Goal: Browse casually: Explore the website without a specific task or goal

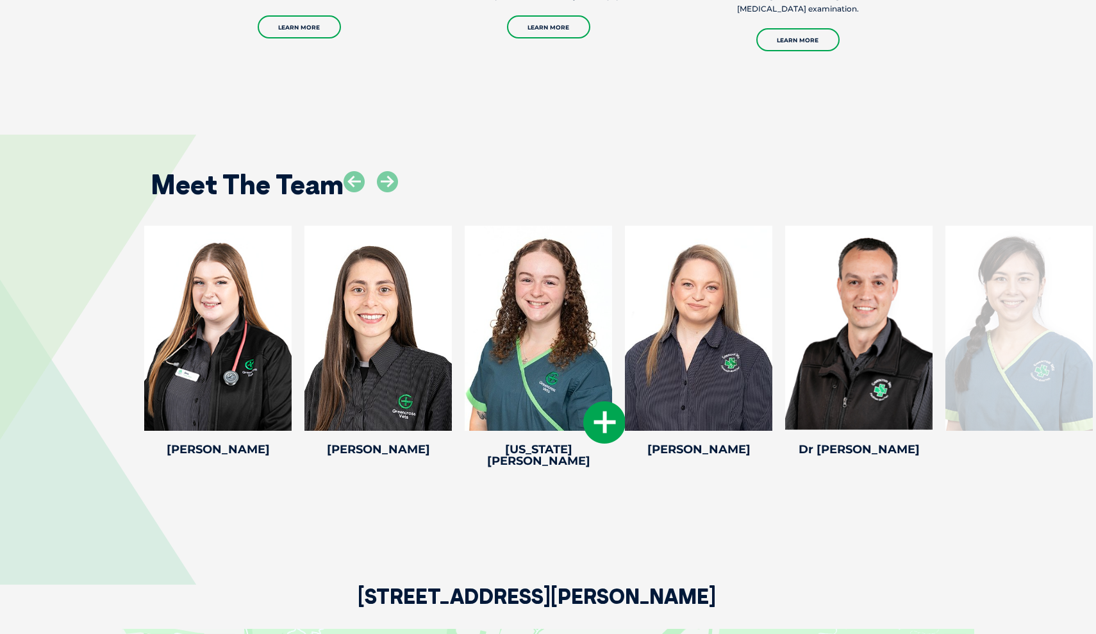
scroll to position [1875, 0]
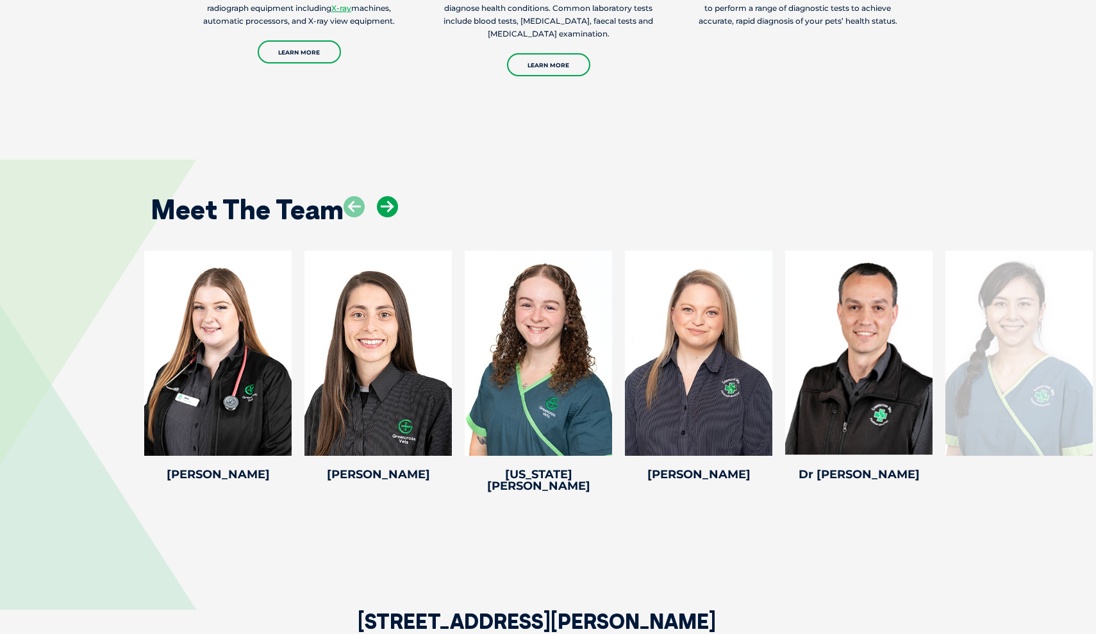
click at [390, 196] on icon at bounding box center [387, 206] width 21 height 21
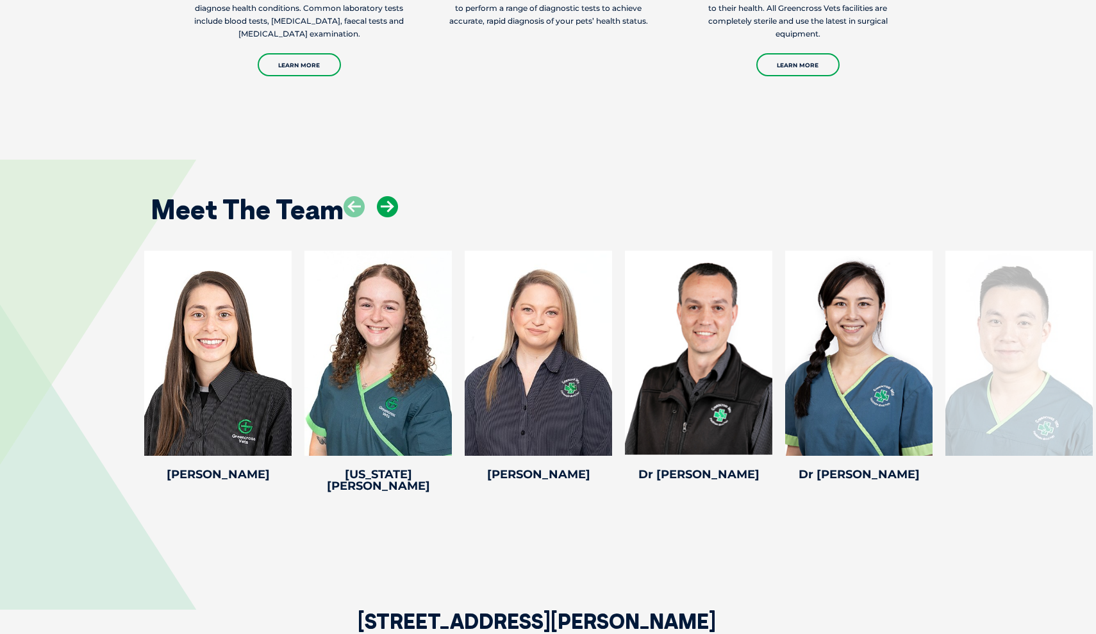
click at [390, 196] on icon at bounding box center [387, 206] width 21 height 21
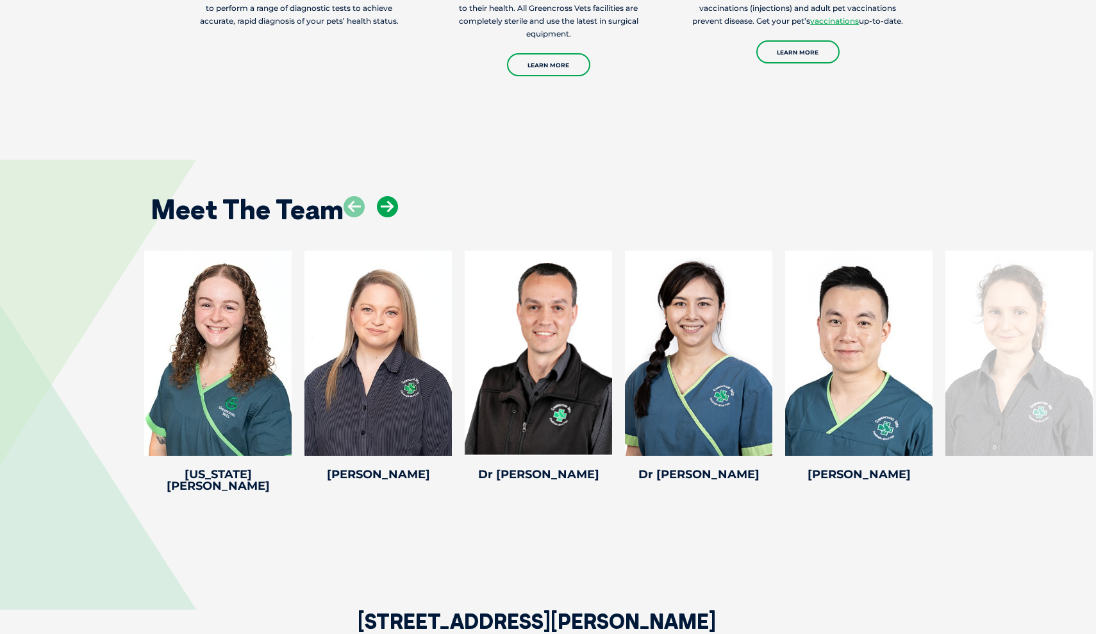
click at [390, 196] on icon at bounding box center [387, 206] width 21 height 21
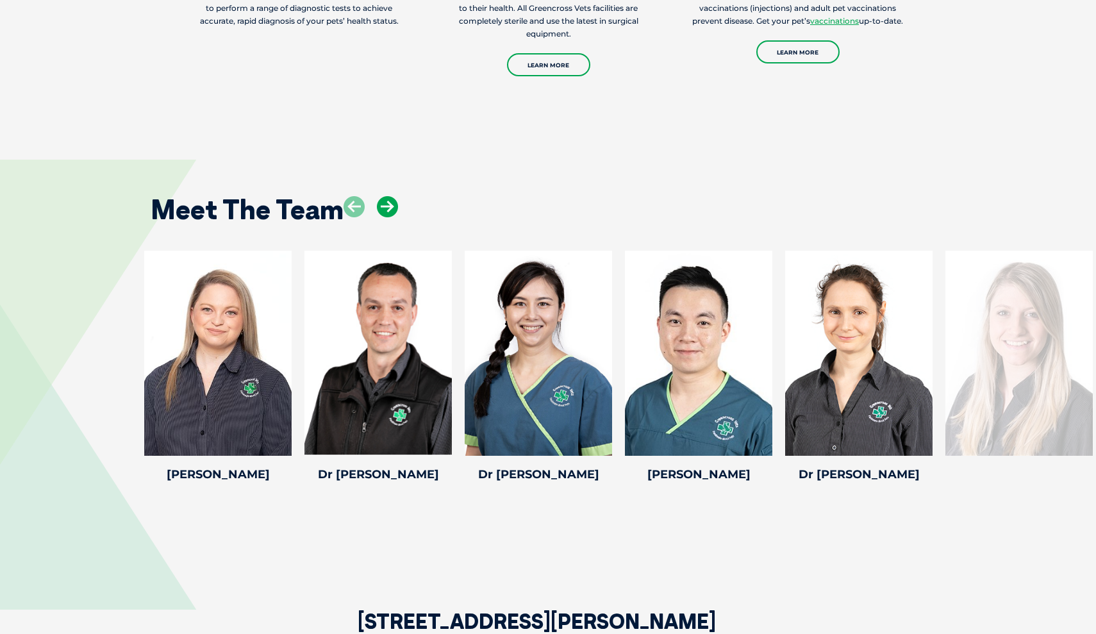
click at [390, 196] on icon at bounding box center [387, 206] width 21 height 21
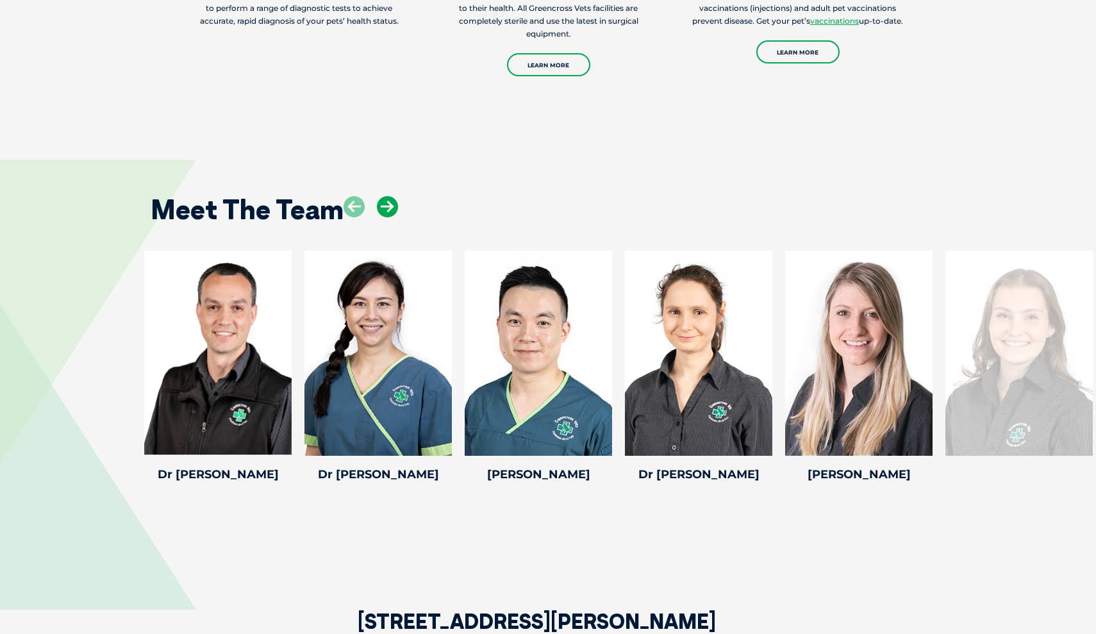
click at [390, 196] on icon at bounding box center [387, 206] width 21 height 21
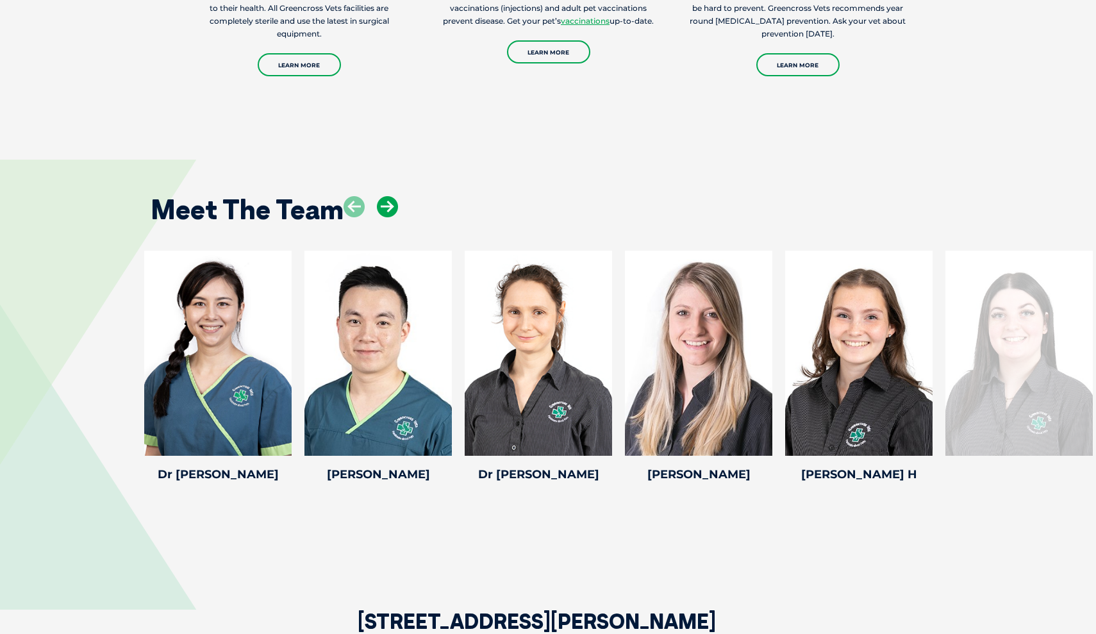
click at [390, 196] on icon at bounding box center [387, 206] width 21 height 21
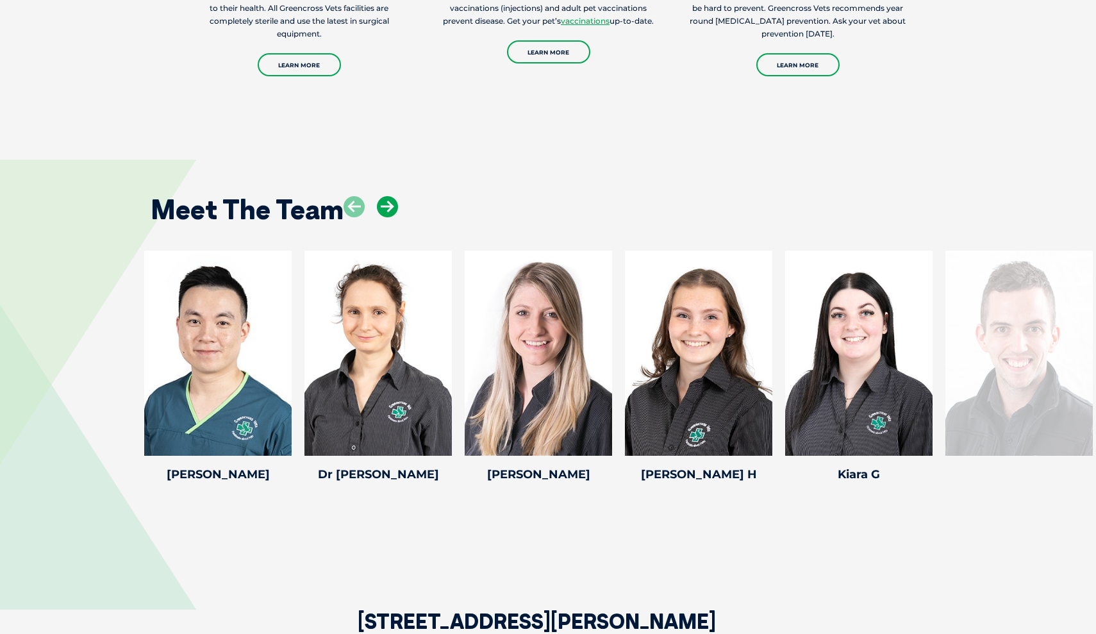
click at [390, 196] on icon at bounding box center [387, 206] width 21 height 21
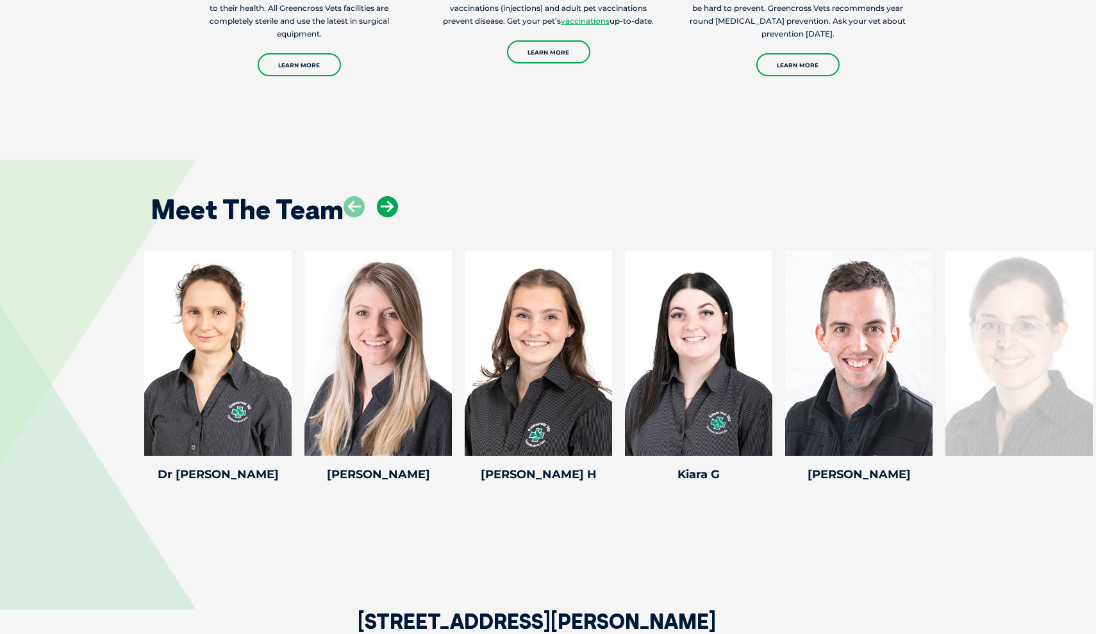
click at [390, 196] on icon at bounding box center [387, 206] width 21 height 21
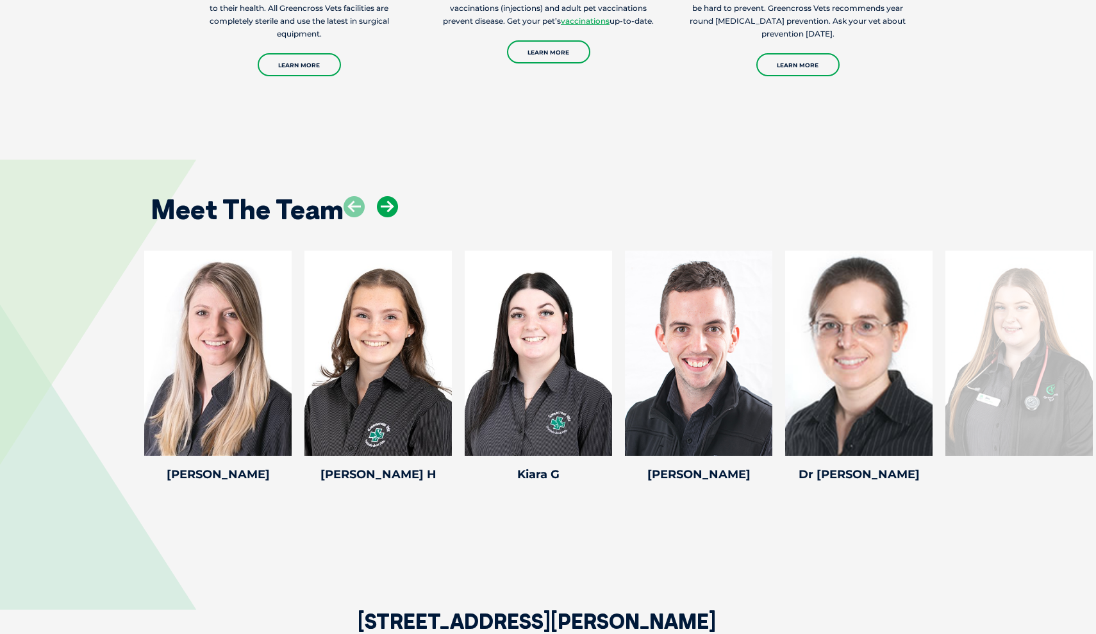
click at [390, 196] on icon at bounding box center [387, 206] width 21 height 21
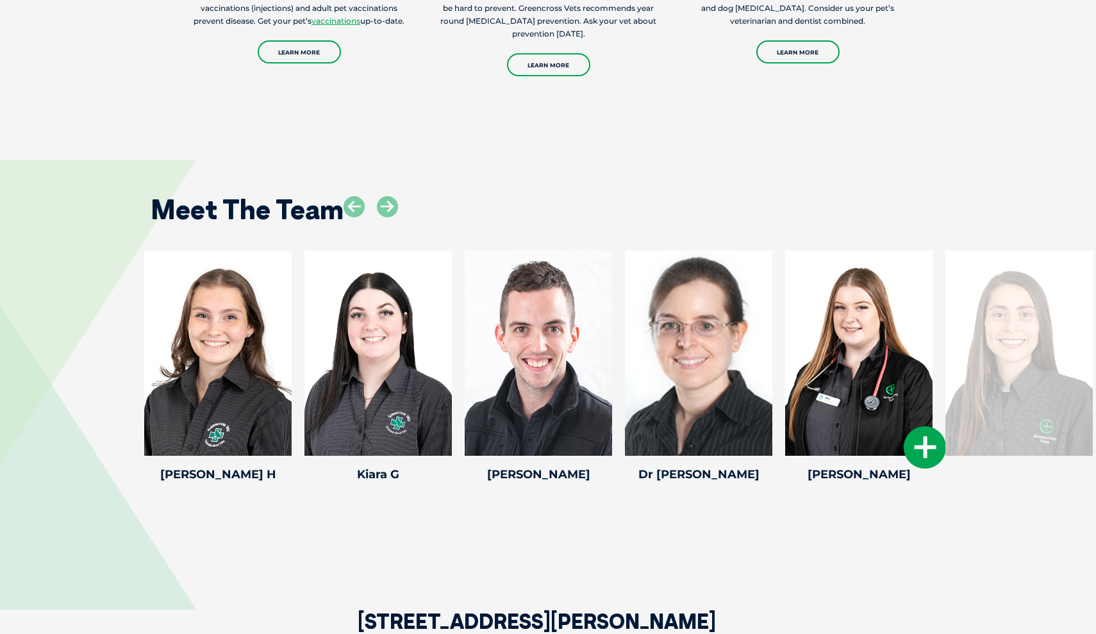
click at [547, 426] on icon at bounding box center [925, 447] width 42 height 42
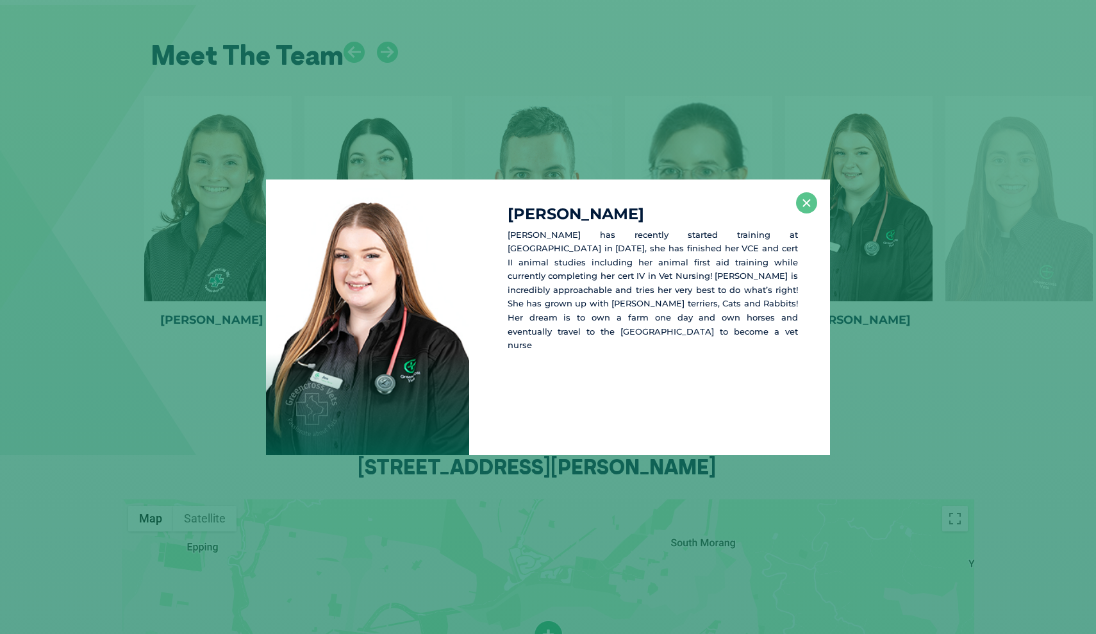
scroll to position [2030, 0]
click at [547, 208] on button "×" at bounding box center [806, 202] width 21 height 21
